Goal: Browse casually: Explore the website without a specific task or goal

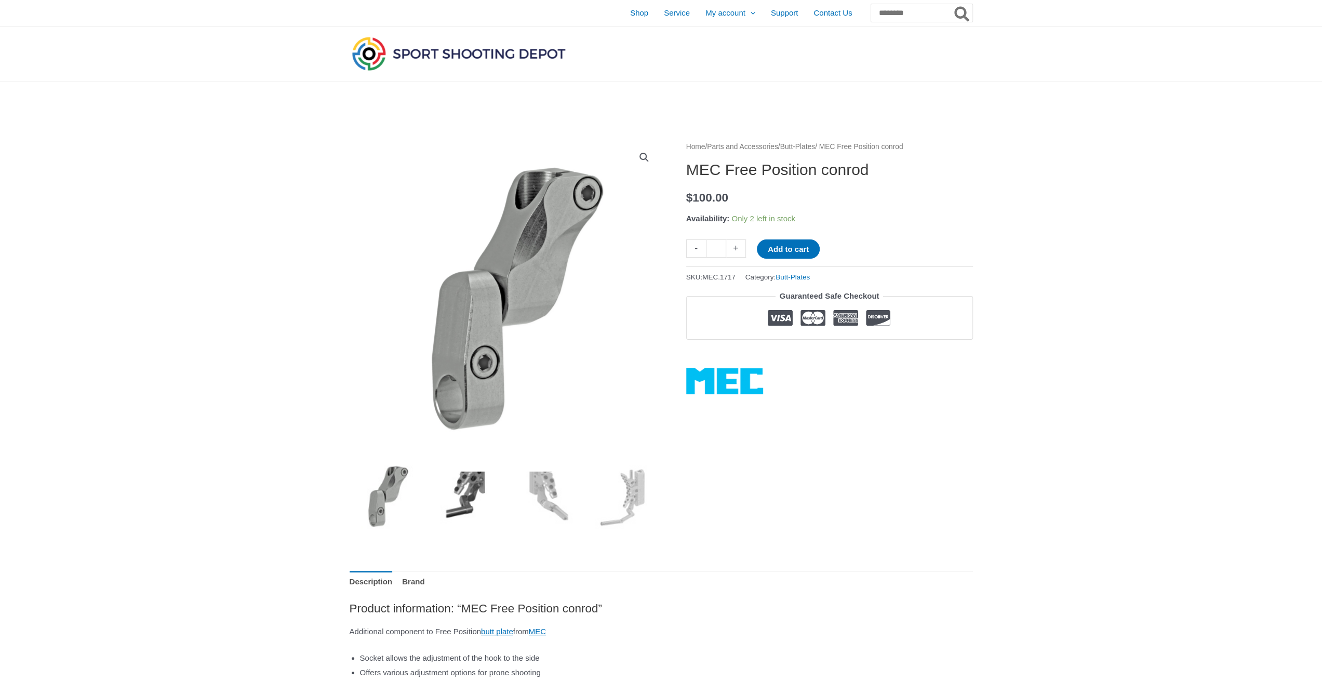
click at [450, 492] on img at bounding box center [465, 496] width 72 height 72
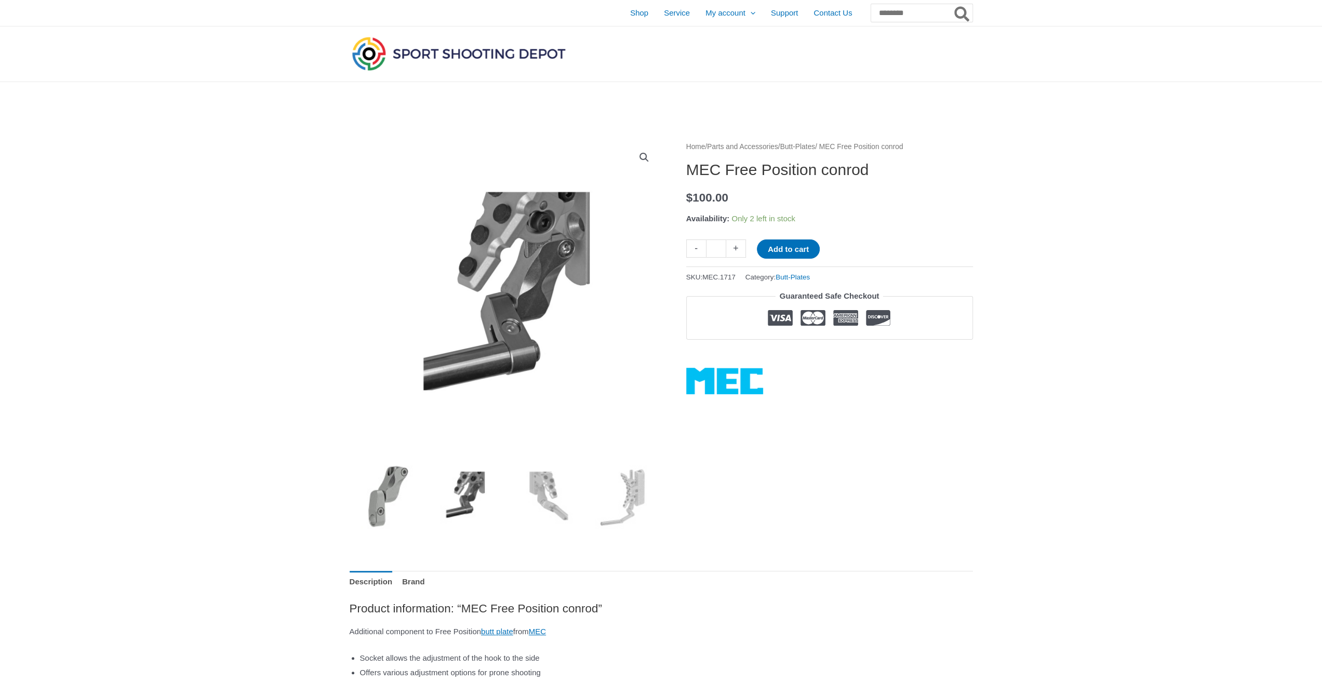
click at [389, 484] on img at bounding box center [386, 496] width 72 height 72
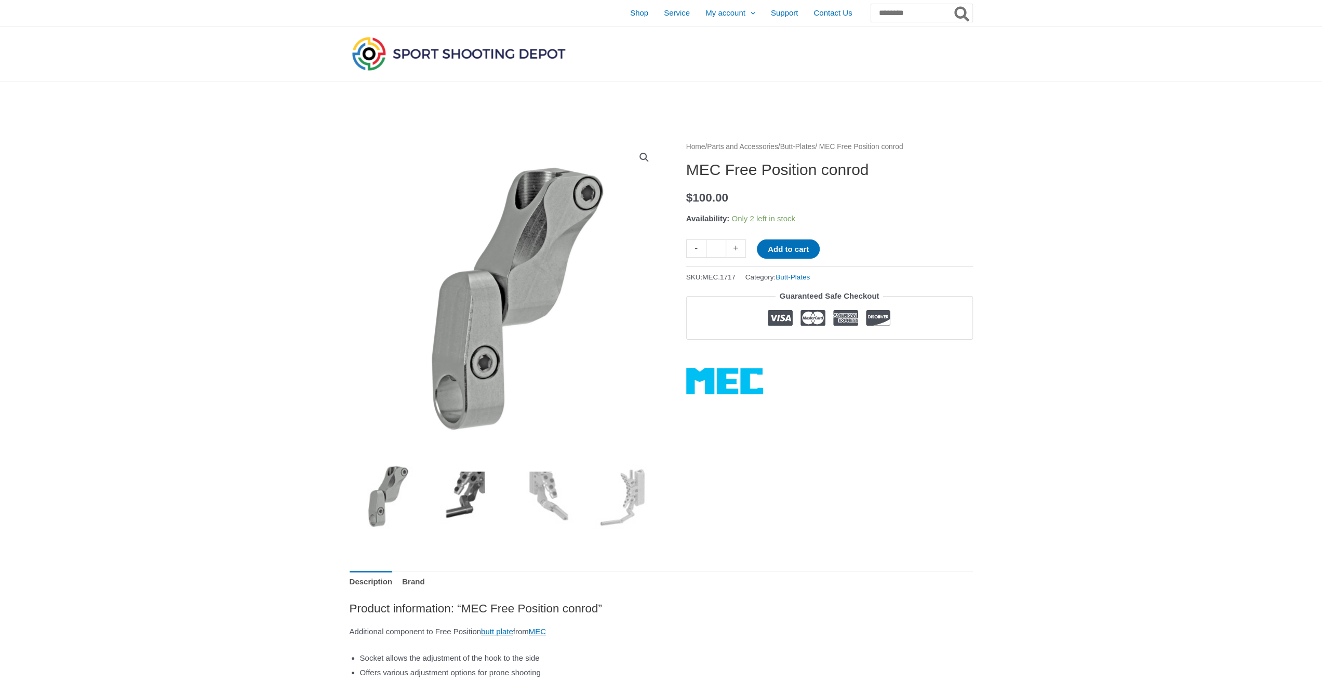
click at [461, 485] on img at bounding box center [465, 496] width 72 height 72
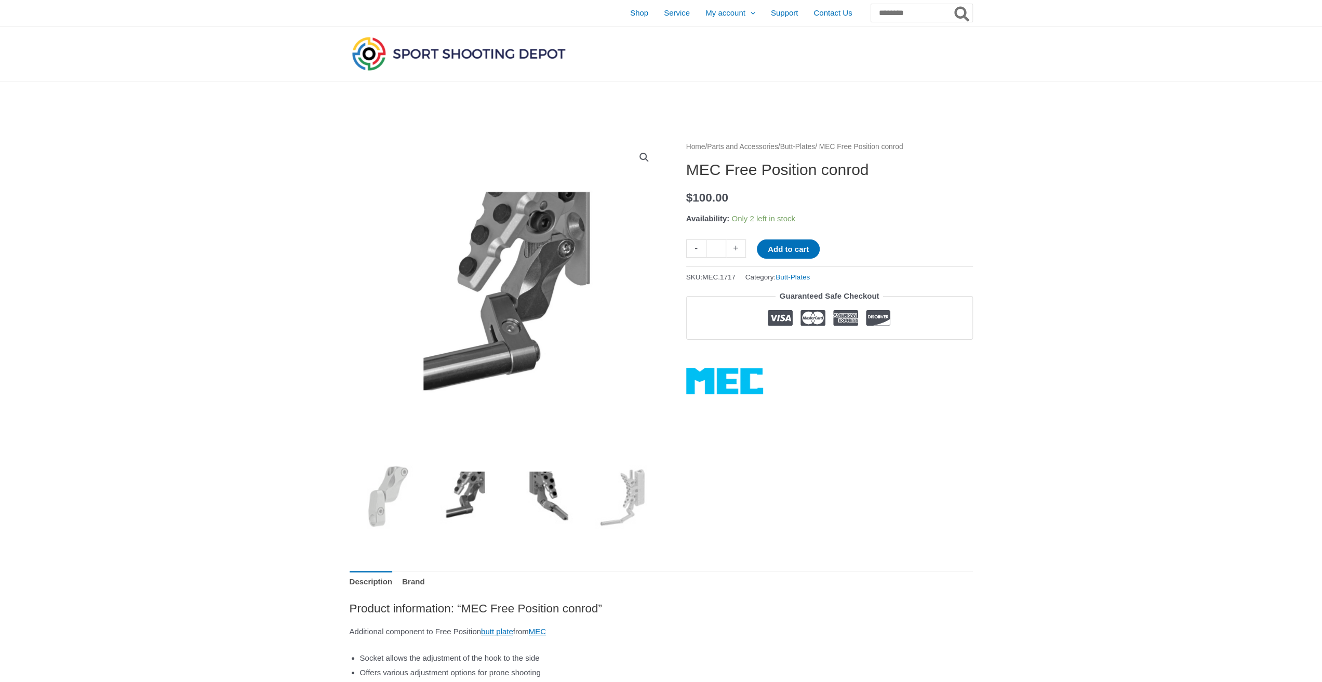
click at [539, 493] on img at bounding box center [545, 496] width 72 height 72
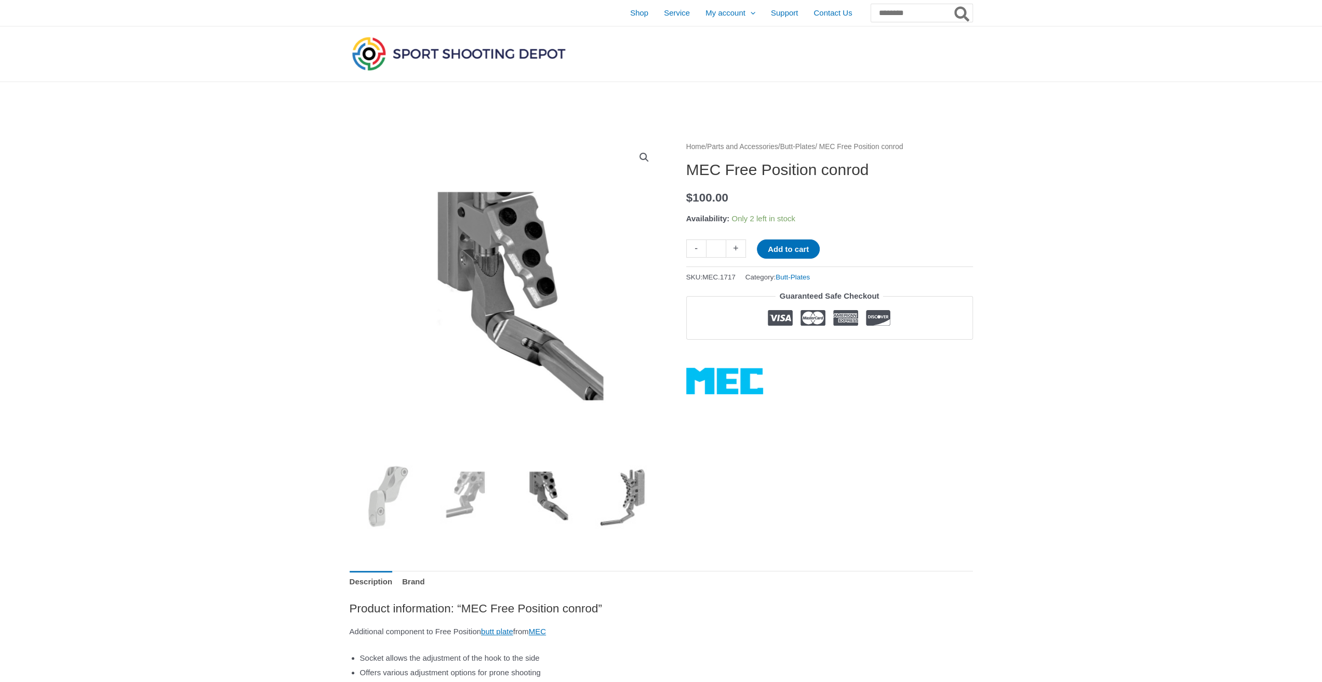
click at [624, 489] on img at bounding box center [625, 496] width 72 height 72
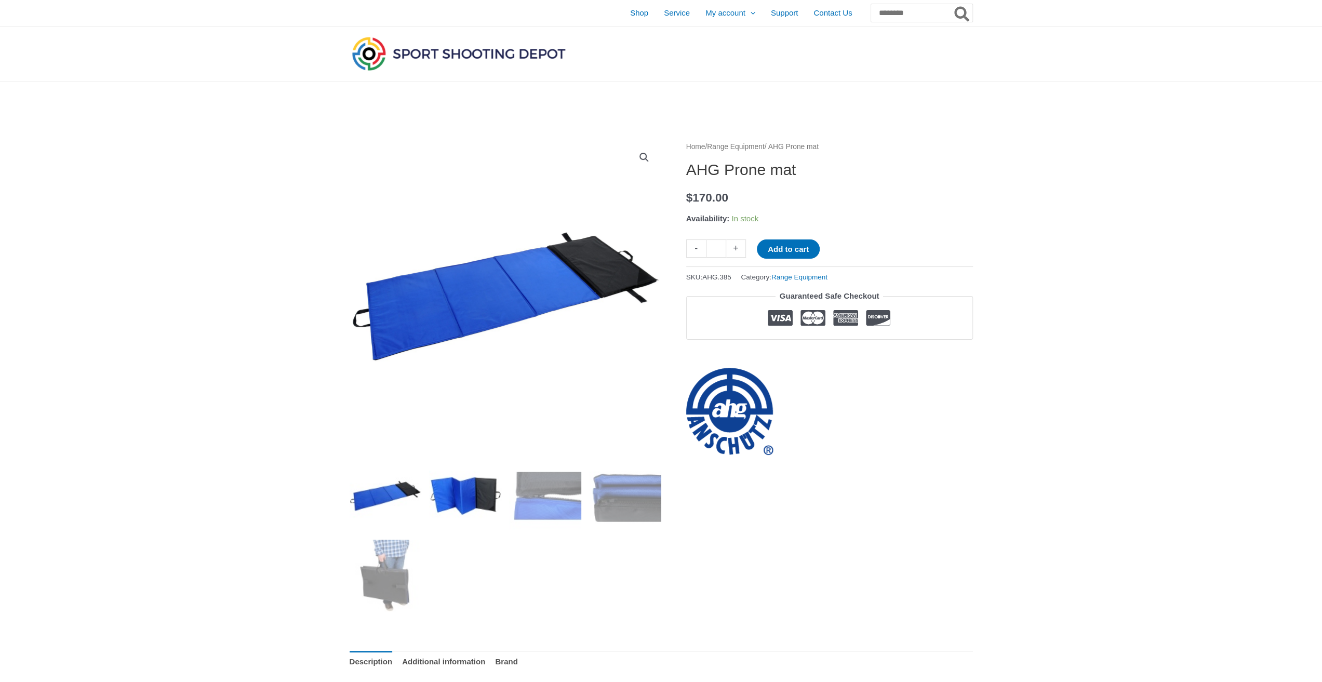
click at [461, 503] on img at bounding box center [465, 496] width 72 height 72
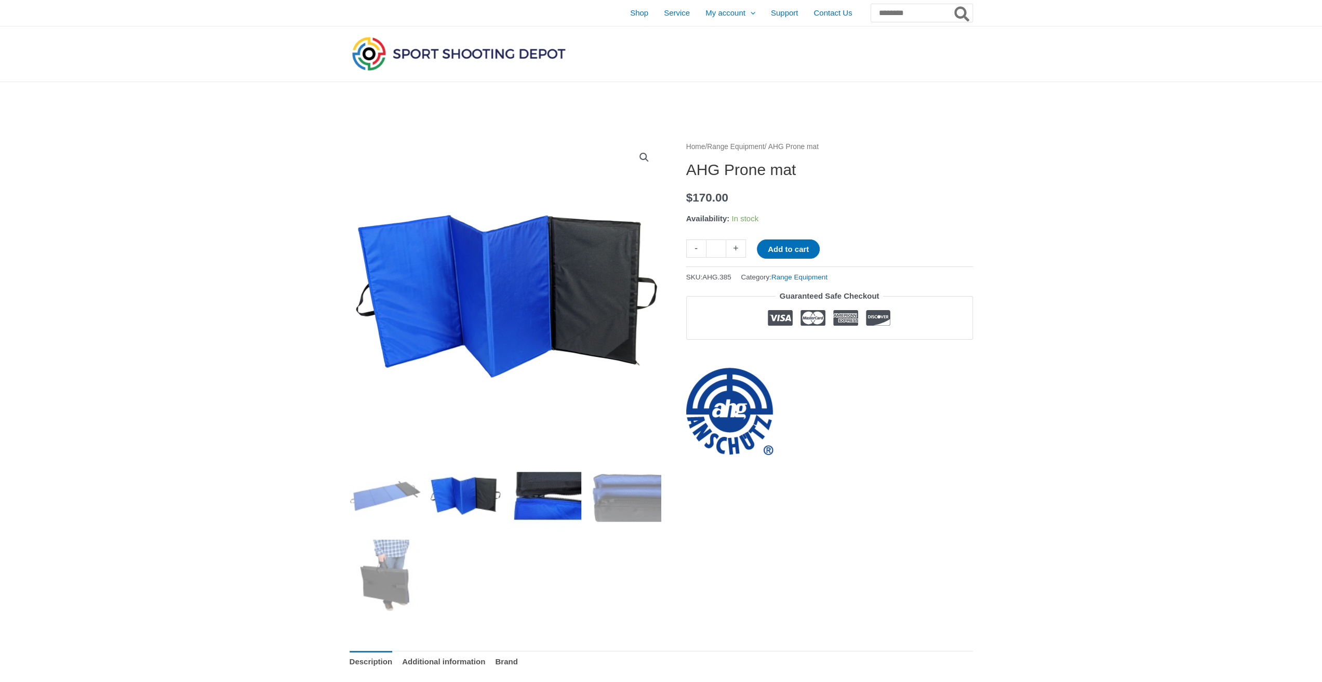
click at [527, 491] on img at bounding box center [545, 496] width 72 height 72
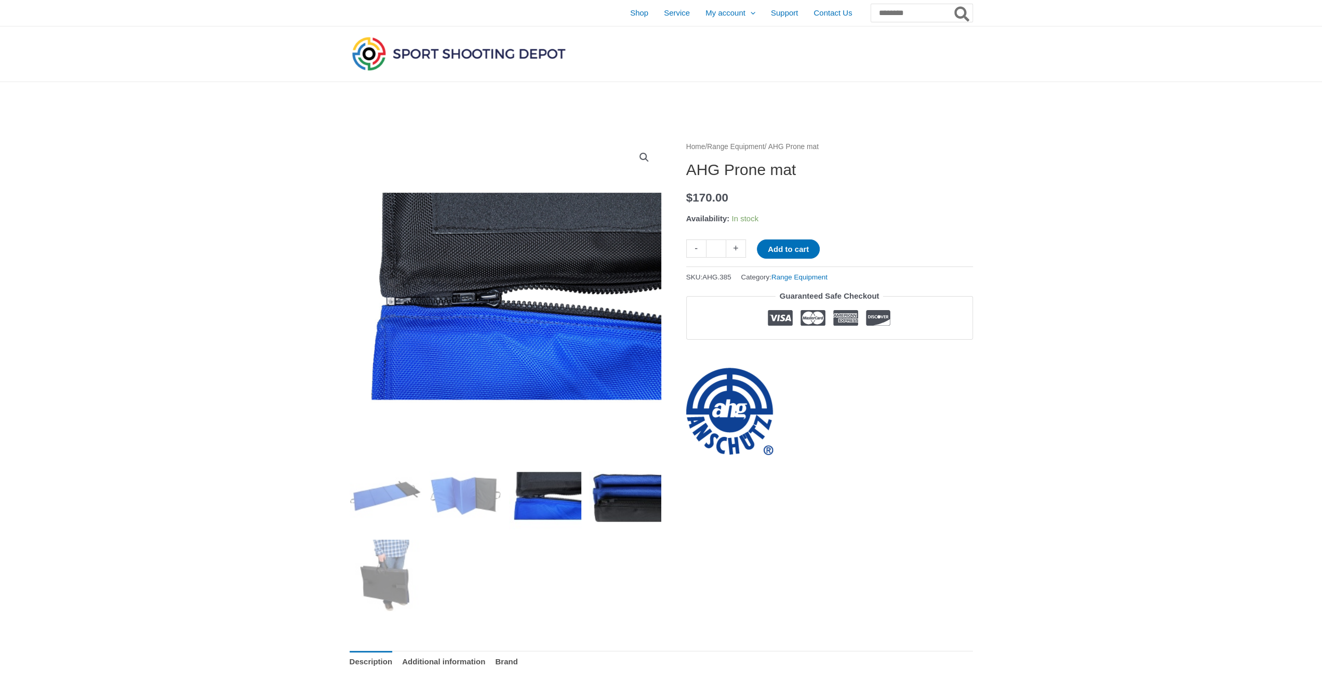
click at [619, 495] on img at bounding box center [625, 496] width 72 height 72
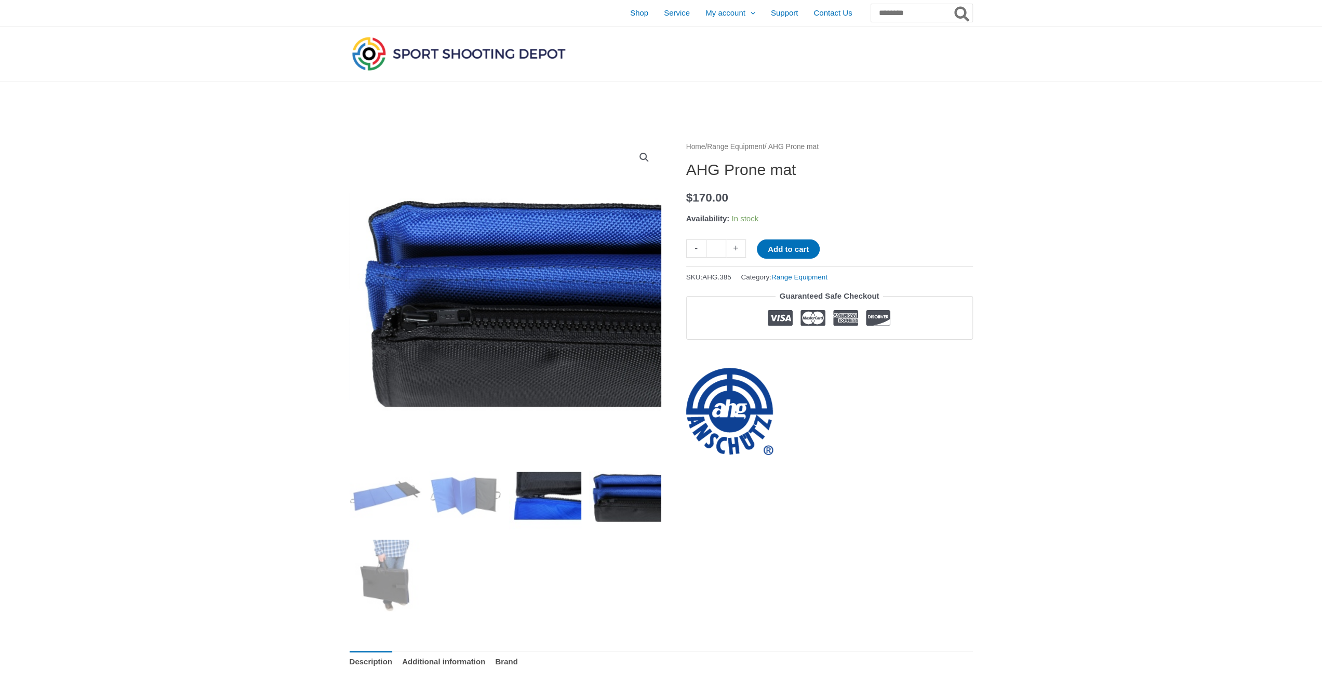
click at [573, 497] on img at bounding box center [545, 496] width 72 height 72
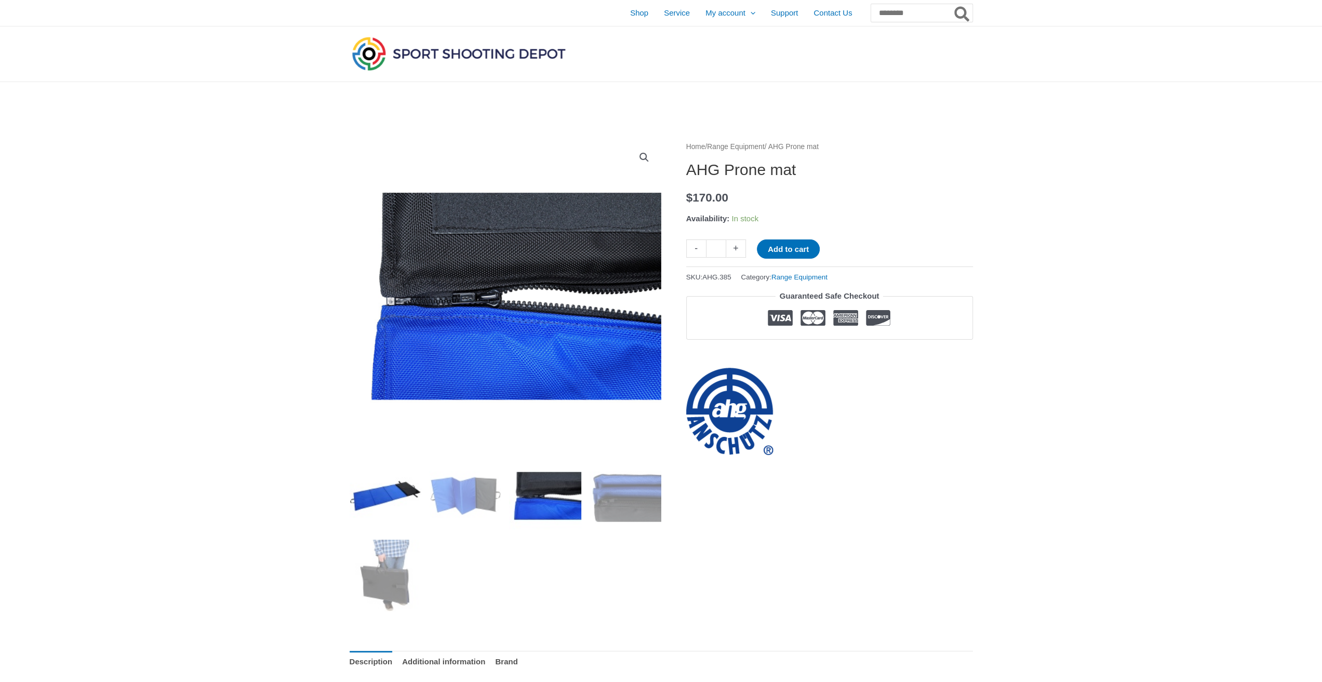
click at [380, 491] on img at bounding box center [386, 496] width 72 height 72
